Goal: Task Accomplishment & Management: Manage account settings

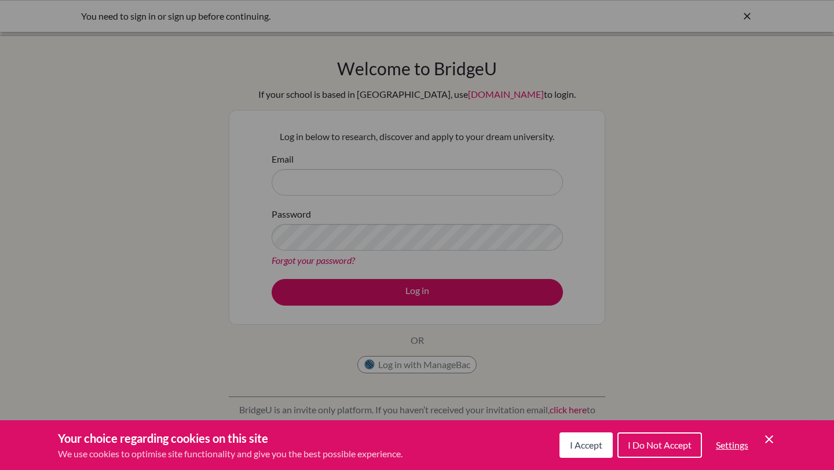
click at [658, 447] on span "I Do Not Accept" at bounding box center [660, 445] width 64 height 11
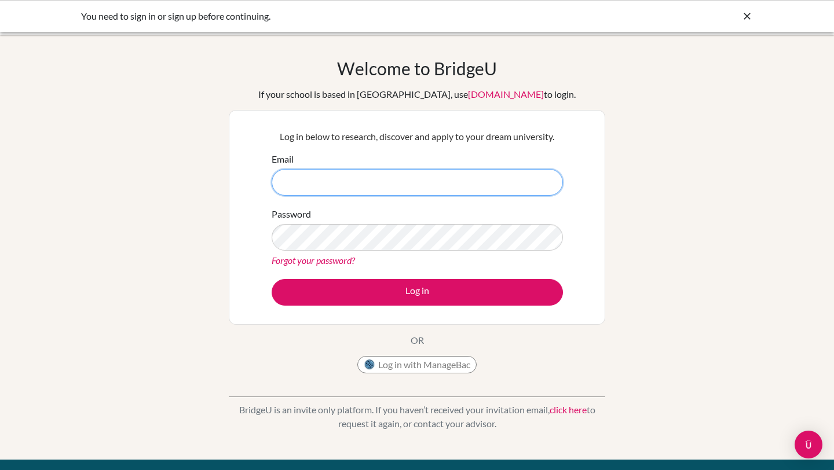
click at [488, 188] on input "Email" at bounding box center [417, 182] width 291 height 27
type input "[EMAIL_ADDRESS][PERSON_NAME][DOMAIN_NAME]"
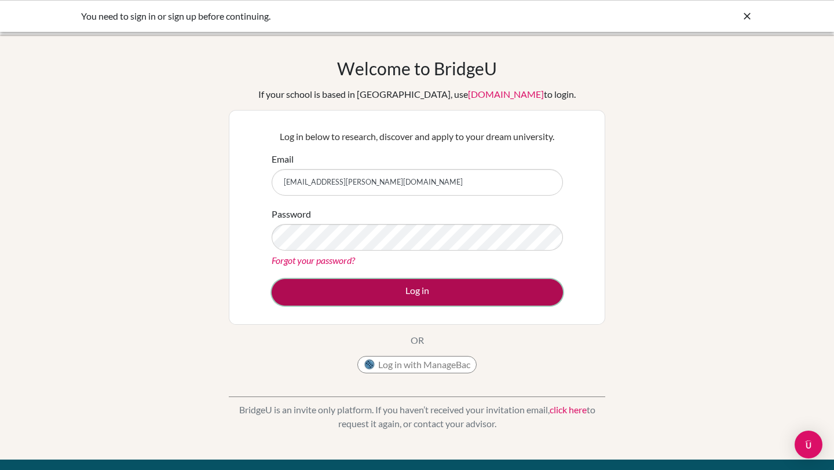
click at [451, 302] on button "Log in" at bounding box center [417, 292] width 291 height 27
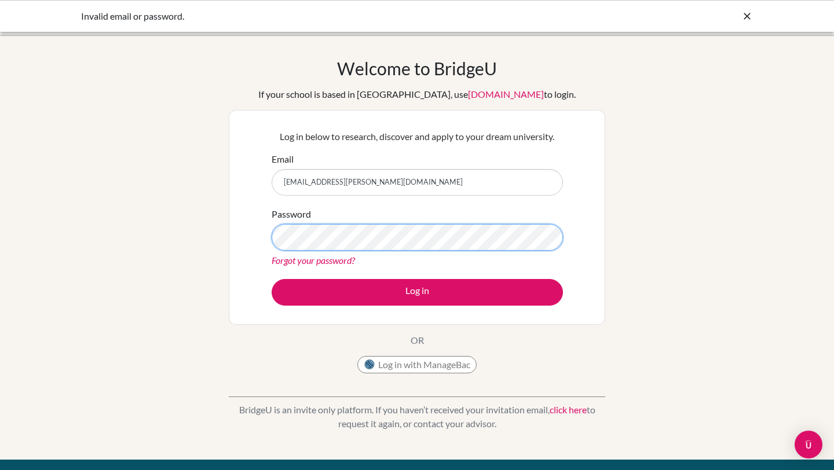
click at [272, 279] on button "Log in" at bounding box center [417, 292] width 291 height 27
click at [747, 12] on icon at bounding box center [748, 16] width 12 height 12
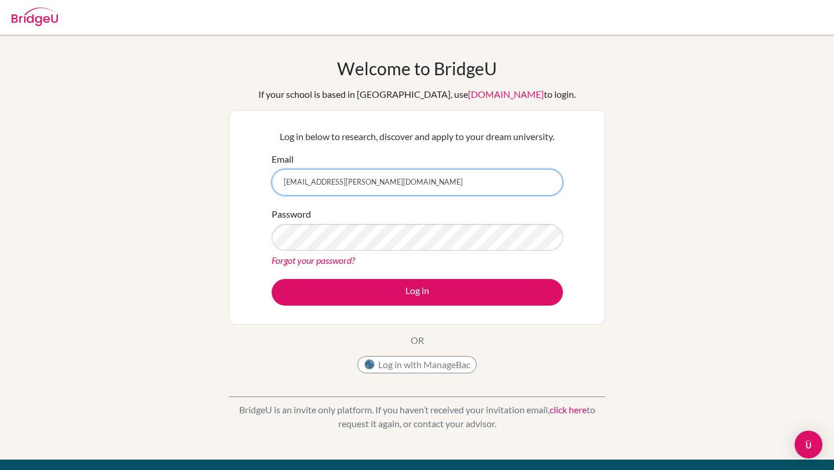
click at [458, 189] on input "[EMAIL_ADDRESS][PERSON_NAME][DOMAIN_NAME]" at bounding box center [417, 182] width 291 height 27
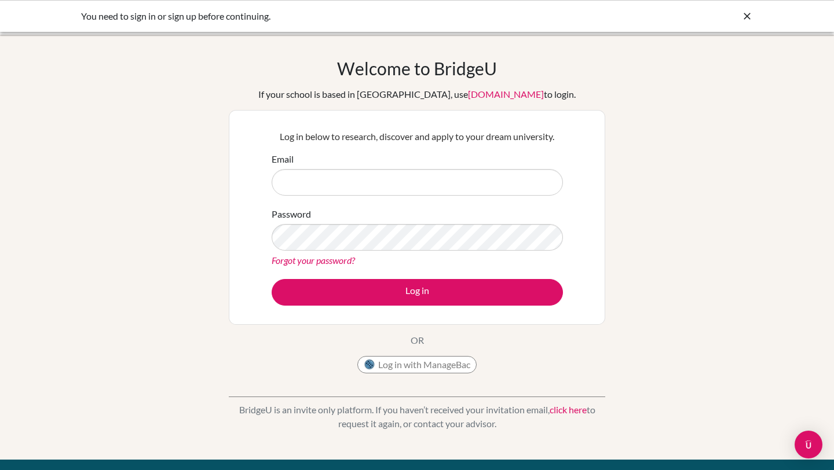
click at [323, 179] on input "Email" at bounding box center [417, 182] width 291 height 27
type input "[EMAIL_ADDRESS][PERSON_NAME][DOMAIN_NAME]"
click at [794, 189] on div "Welcome to [GEOGRAPHIC_DATA] If your school is based in [GEOGRAPHIC_DATA], use …" at bounding box center [417, 247] width 834 height 379
